Goal: Information Seeking & Learning: Find specific fact

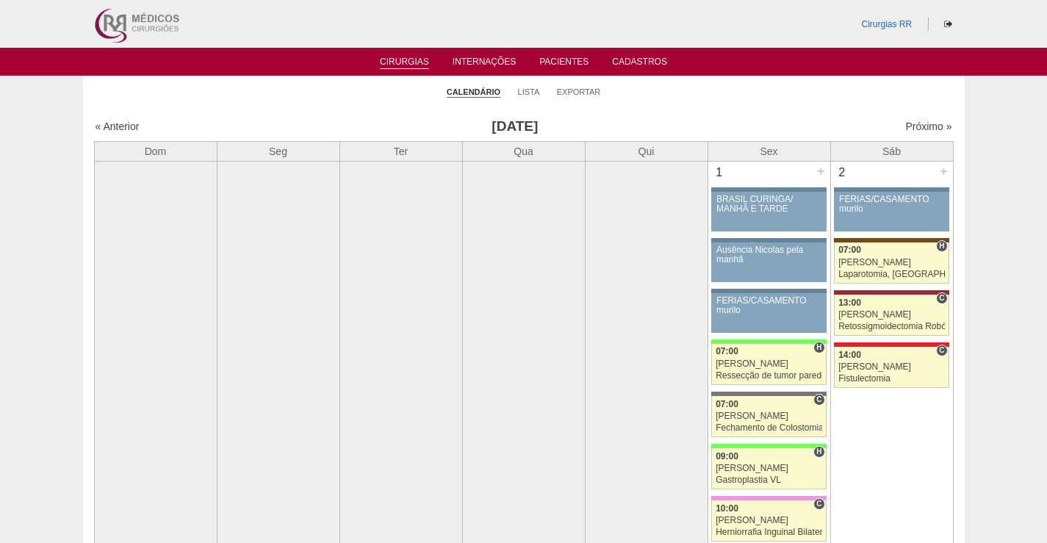
scroll to position [1616, 0]
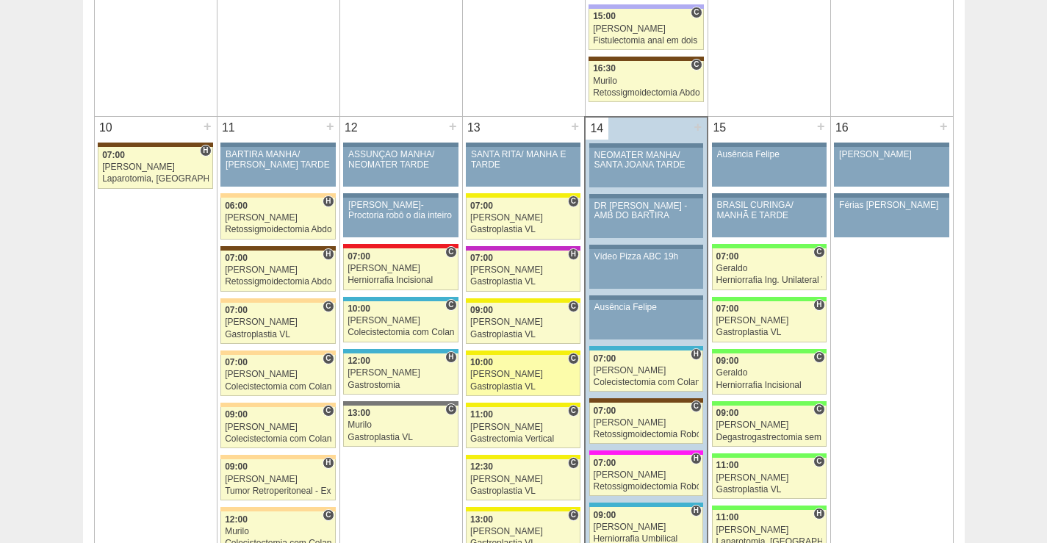
click at [530, 373] on div "[PERSON_NAME]" at bounding box center [523, 374] width 106 height 10
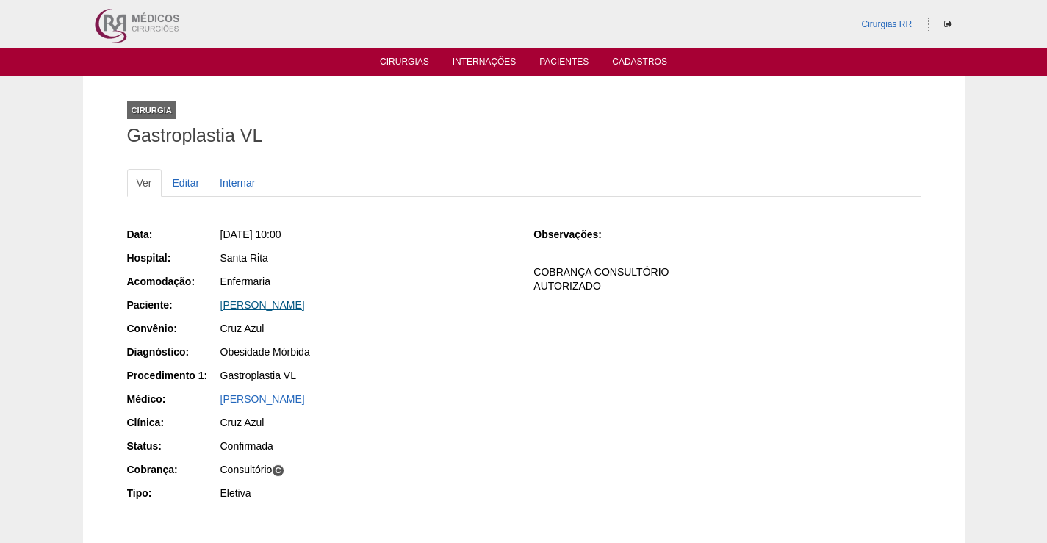
click at [305, 304] on link "Silvana Galvão Romão Suner Arrabai" at bounding box center [262, 305] width 84 height 12
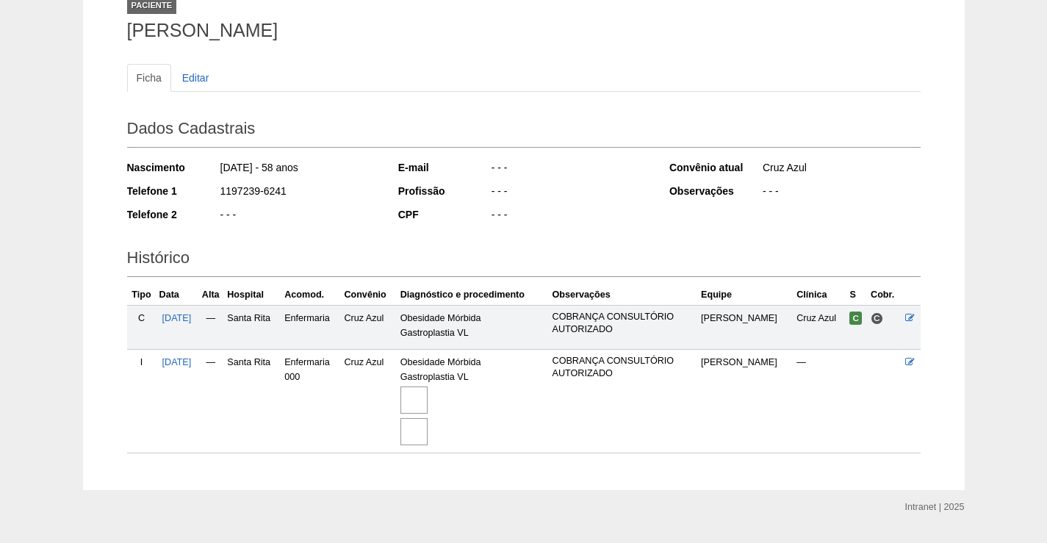
scroll to position [141, 0]
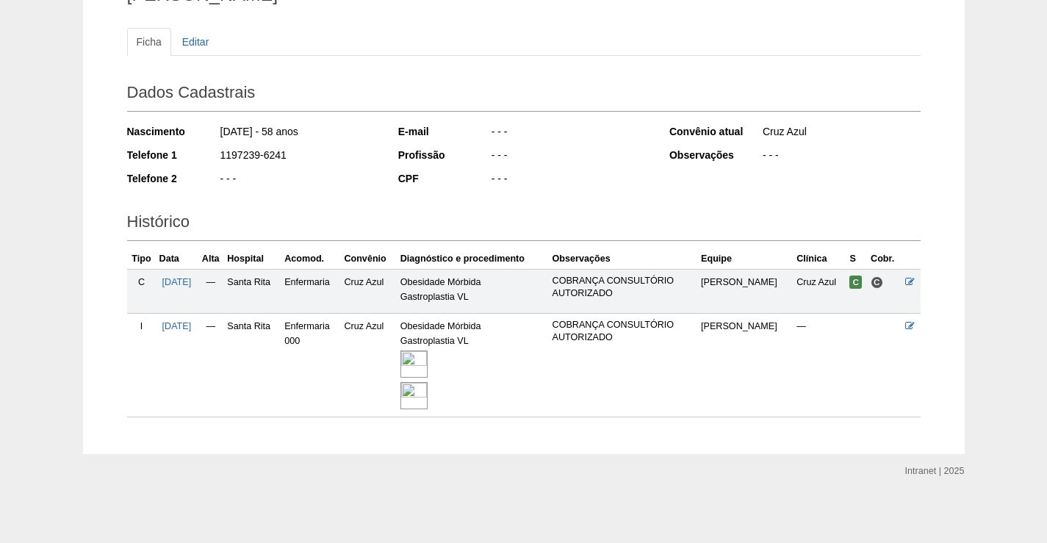
click at [427, 358] on img at bounding box center [413, 363] width 27 height 27
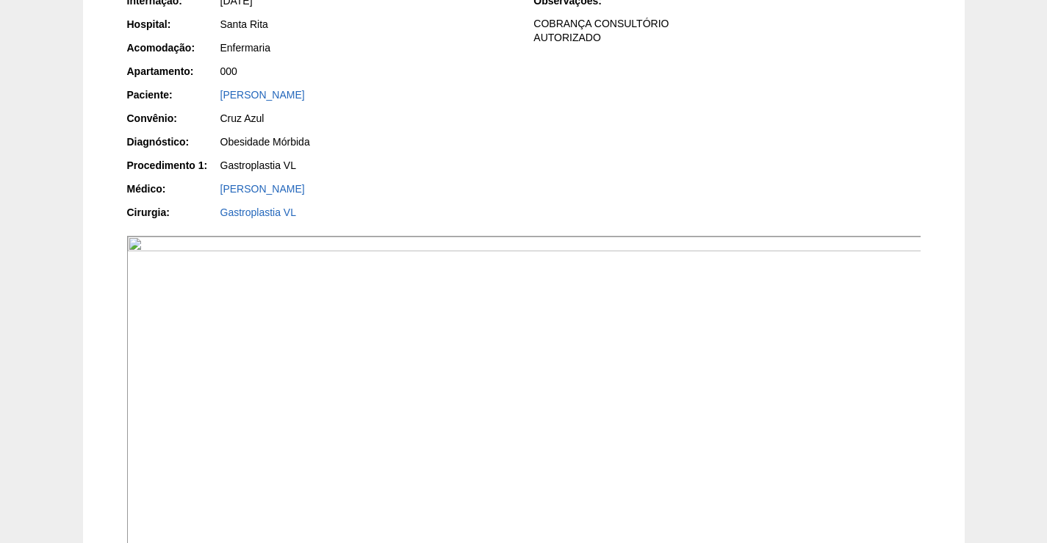
scroll to position [294, 0]
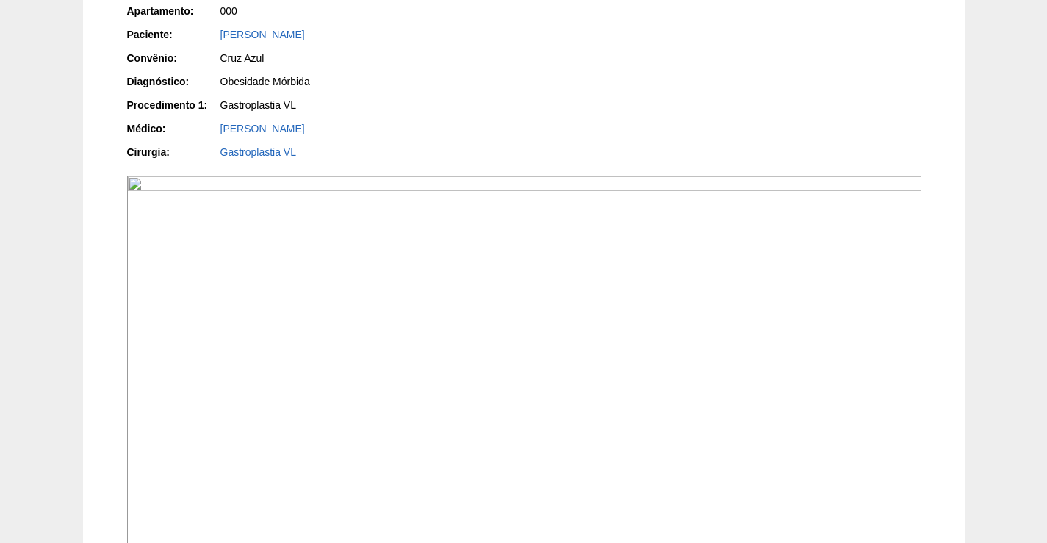
click at [570, 410] on img at bounding box center [524, 474] width 795 height 596
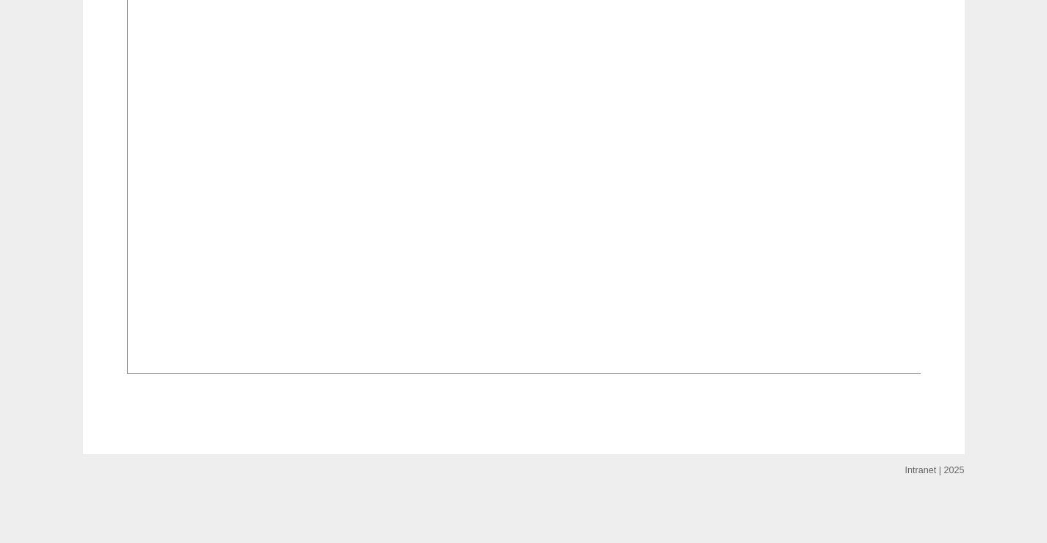
scroll to position [1542, 0]
click at [528, 374] on img at bounding box center [524, 75] width 795 height 596
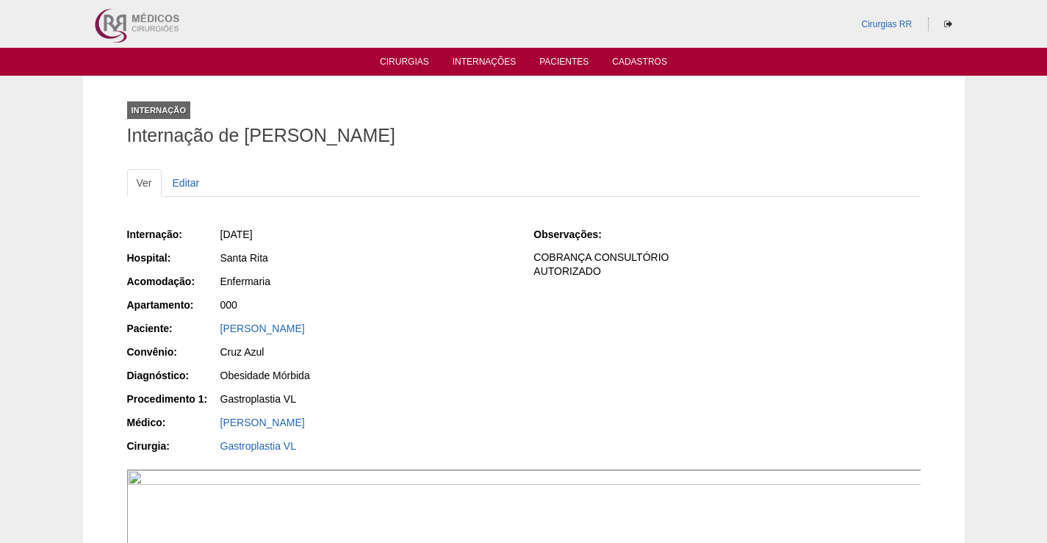
scroll to position [1542, 0]
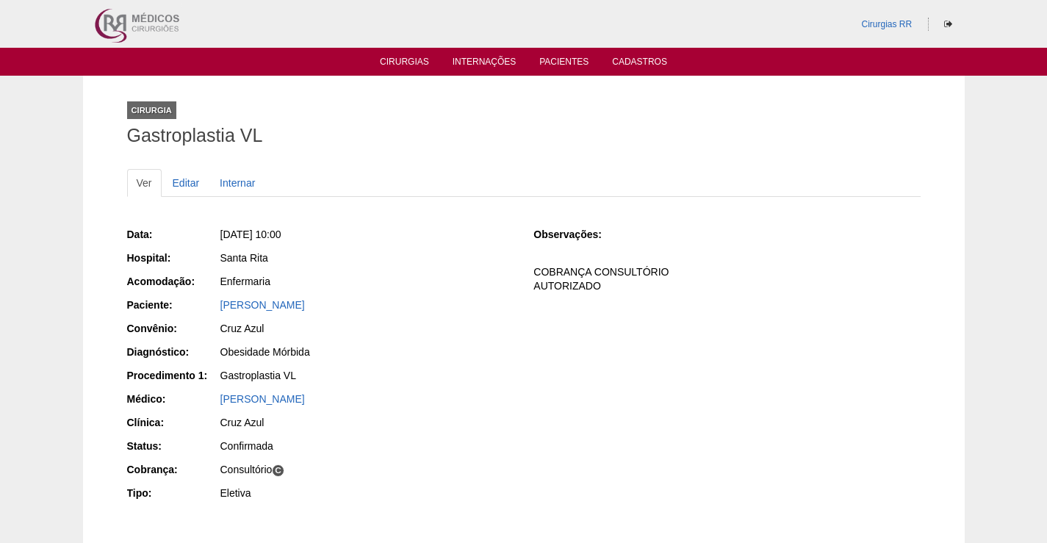
drag, startPoint x: 406, startPoint y: 295, endPoint x: 206, endPoint y: 296, distance: 200.5
click at [206, 296] on div "Data: [DATE] 10:00 Hospital: [GEOGRAPHIC_DATA] Acomodação: Enfermaria Paciente:…" at bounding box center [320, 365] width 386 height 287
copy link "[PERSON_NAME]"
